Goal: Information Seeking & Learning: Check status

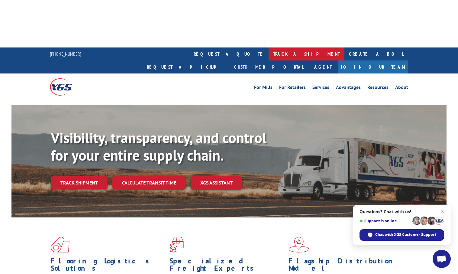
click at [269, 47] on link "track a shipment" at bounding box center [307, 53] width 76 height 13
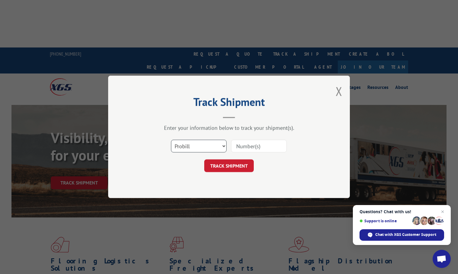
click at [221, 146] on select "Select category... Probill BOL PO" at bounding box center [199, 146] width 56 height 13
select select "bol"
click at [171, 140] on select "Select category... Probill BOL PO" at bounding box center [199, 146] width 56 height 13
click at [246, 145] on input at bounding box center [259, 146] width 56 height 13
paste input "2507853"
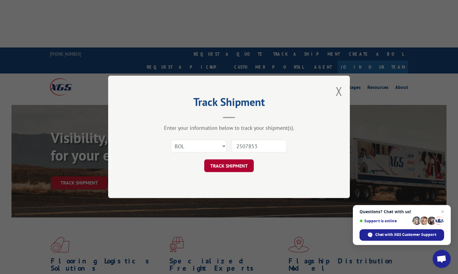
type input "2507853"
click at [237, 170] on button "TRACK SHIPMENT" at bounding box center [229, 166] width 50 height 13
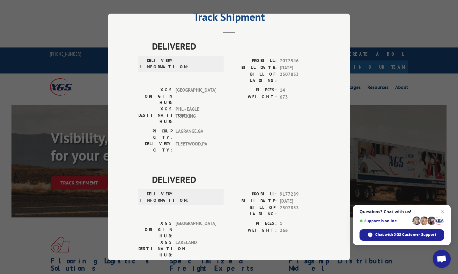
scroll to position [8, 0]
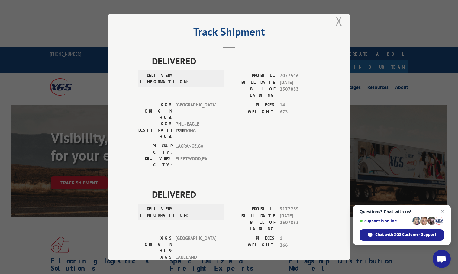
click at [339, 21] on button "Close modal" at bounding box center [339, 21] width 7 height 16
